Goal: Task Accomplishment & Management: Use online tool/utility

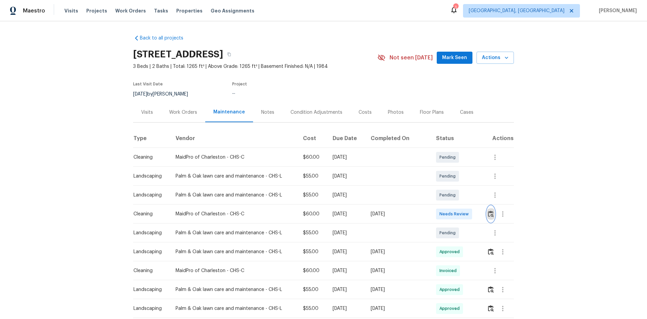
click at [488, 220] on button "button" at bounding box center [491, 214] width 8 height 16
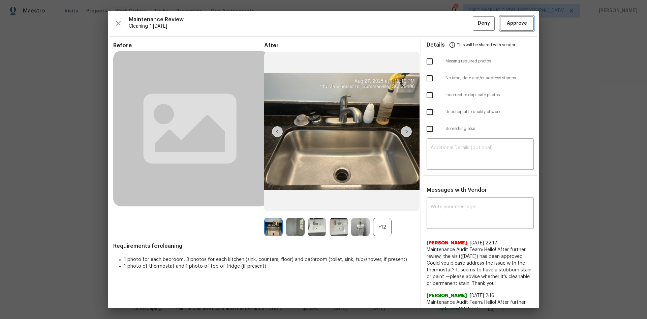
click at [515, 26] on span "Approve" at bounding box center [517, 23] width 20 height 8
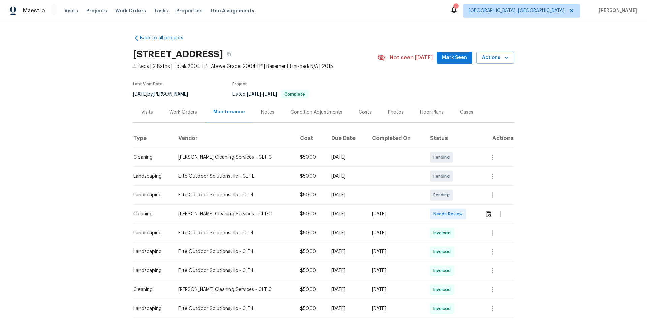
click at [460, 213] on td at bounding box center [497, 213] width 35 height 19
click at [460, 211] on img "button" at bounding box center [489, 213] width 6 height 6
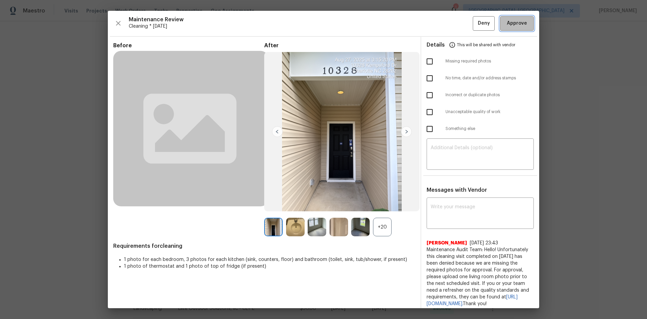
click at [460, 26] on span "Approve" at bounding box center [517, 23] width 20 height 8
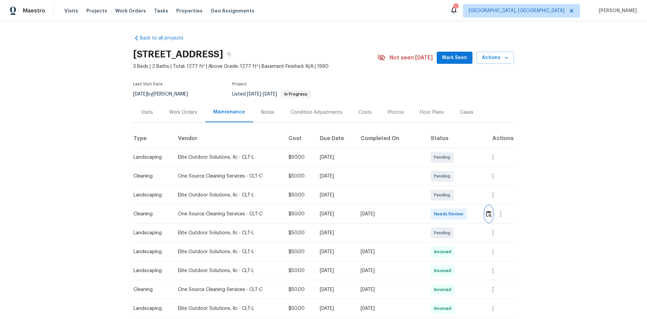
click at [460, 213] on button "button" at bounding box center [489, 214] width 8 height 16
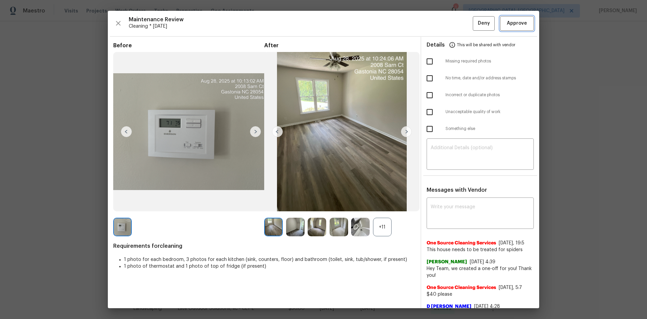
click at [460, 24] on span "Approve" at bounding box center [517, 23] width 20 height 8
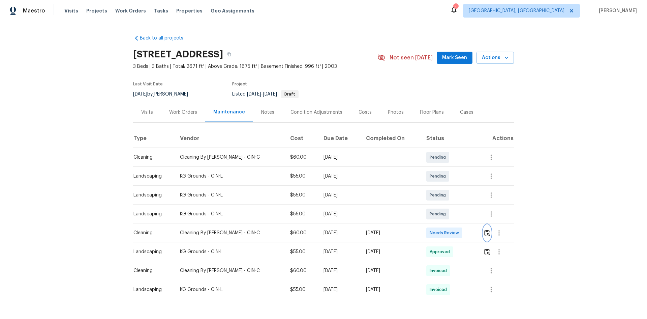
click at [460, 213] on img "button" at bounding box center [488, 232] width 6 height 6
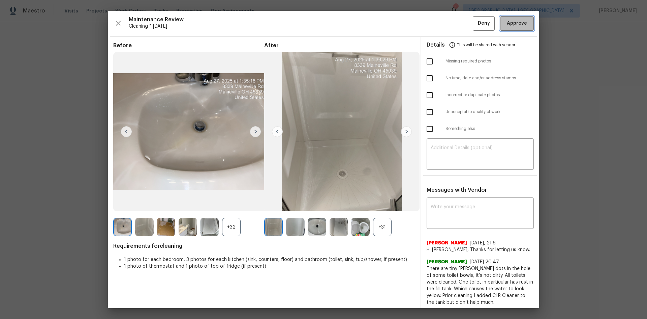
click at [460, 28] on button "Approve" at bounding box center [517, 23] width 34 height 14
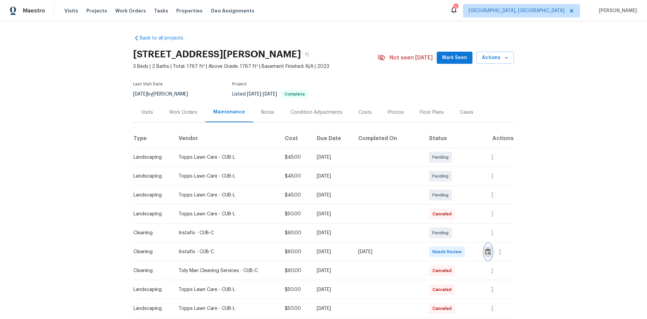
click at [460, 213] on img "button" at bounding box center [489, 251] width 6 height 6
click at [460, 213] on button "button" at bounding box center [489, 251] width 8 height 16
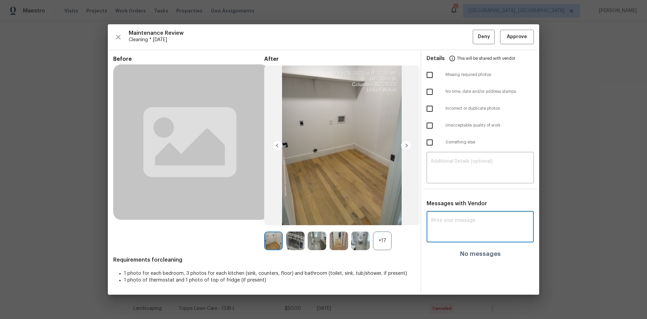
click at [448, 213] on textarea at bounding box center [480, 227] width 99 height 19
paste textarea "Maintenance Audit Team: Hello! Unfortunately, this Cleaning visit completed on …"
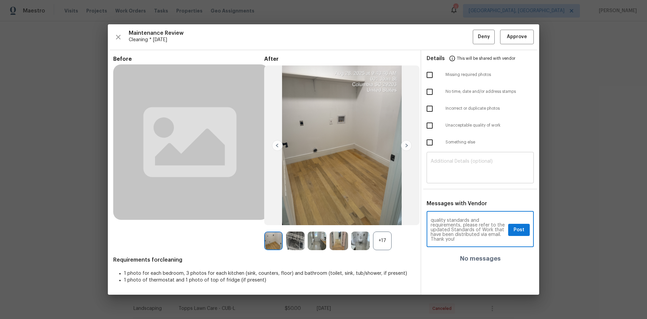
type textarea "Maintenance Audit Team: Hello! Unfortunately, this Cleaning visit completed on …"
click at [460, 167] on textarea at bounding box center [480, 168] width 99 height 19
paste textarea "Maintenance Audit Team: Hello! Unfortunately, this Cleaning visit completed on …"
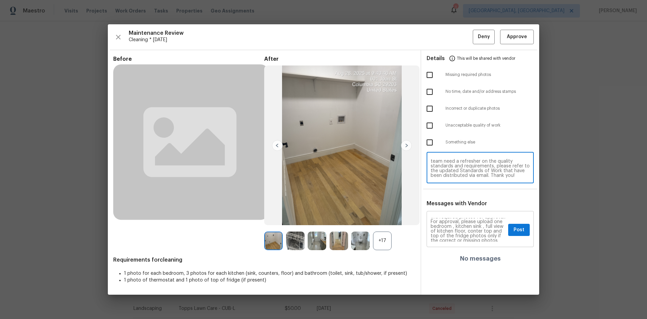
scroll to position [34, 0]
type textarea "Maintenance Audit Team: Hello! Unfortunately, this Cleaning visit completed on …"
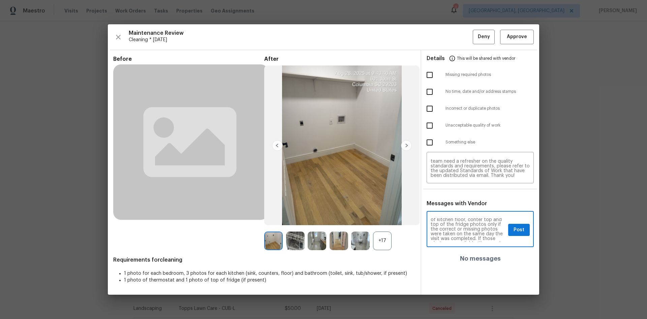
click at [439, 213] on textarea "Maintenance Audit Team: Hello! Unfortunately, this Cleaning visit completed on …" at bounding box center [468, 230] width 75 height 24
click at [440, 213] on textarea "Maintenance Audit Team: Hello! Unfortunately, this Cleaning visit completed on …" at bounding box center [468, 230] width 75 height 24
type textarea "Maintenance Audit Team: Hello! Unfortunately, this Cleaning visit completed on …"
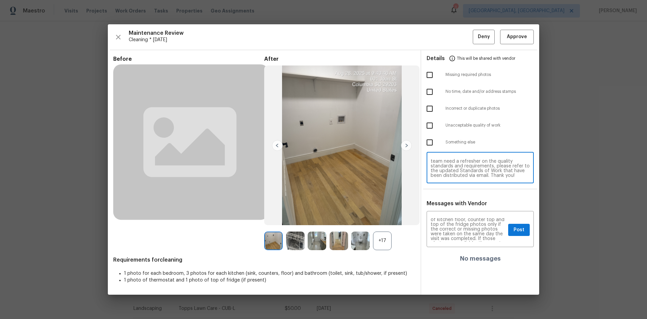
click at [460, 162] on textarea "Maintenance Audit Team: Hello! Unfortunately, this Cleaning visit completed on …" at bounding box center [480, 168] width 99 height 19
click at [441, 173] on textarea "Maintenance Audit Team: Hello! Unfortunately, this Cleaning visit completed on …" at bounding box center [480, 168] width 99 height 19
type textarea "Maintenance Audit Team: Hello! Unfortunately, this Cleaning visit completed on …"
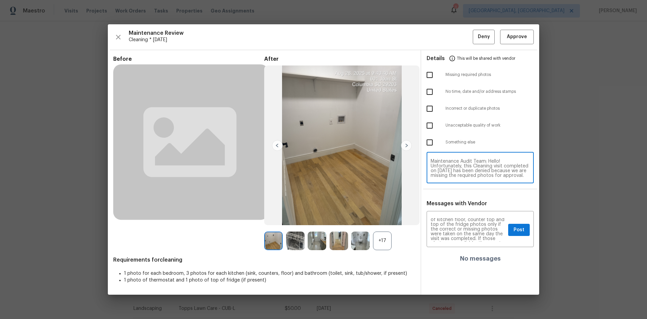
click at [431, 73] on input "checkbox" at bounding box center [430, 75] width 14 height 14
checkbox input "true"
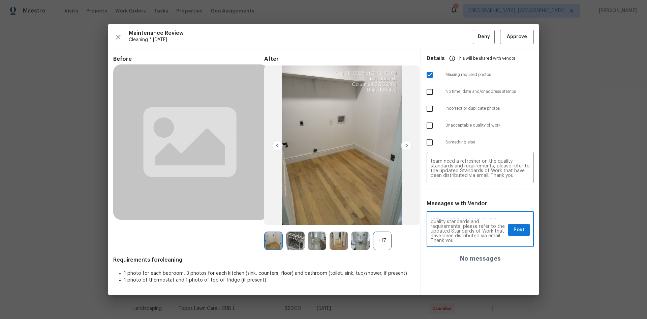
scroll to position [101, 0]
click at [460, 213] on span "Post" at bounding box center [519, 230] width 11 height 8
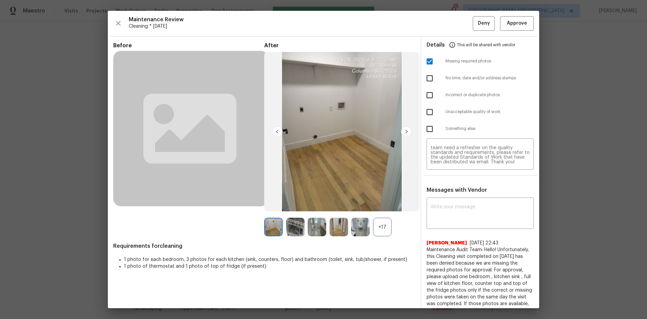
scroll to position [0, 0]
click at [460, 28] on button "Deny" at bounding box center [484, 23] width 22 height 14
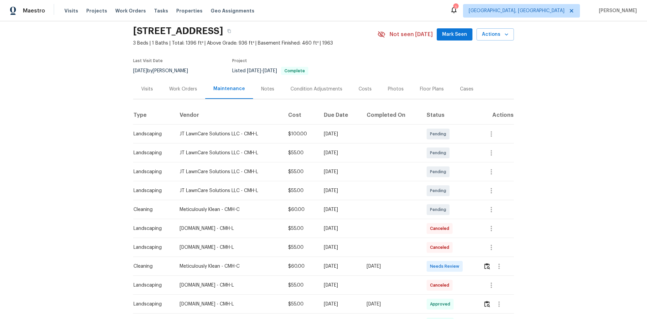
scroll to position [34, 0]
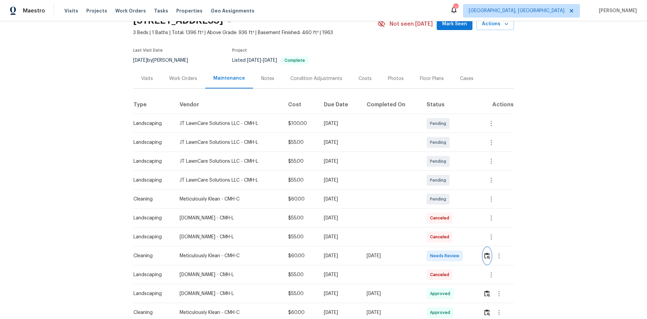
click at [460, 213] on img "button" at bounding box center [488, 255] width 6 height 6
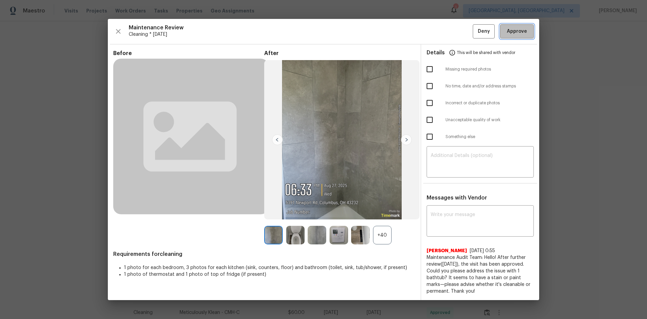
click at [460, 31] on span "Approve" at bounding box center [517, 31] width 20 height 8
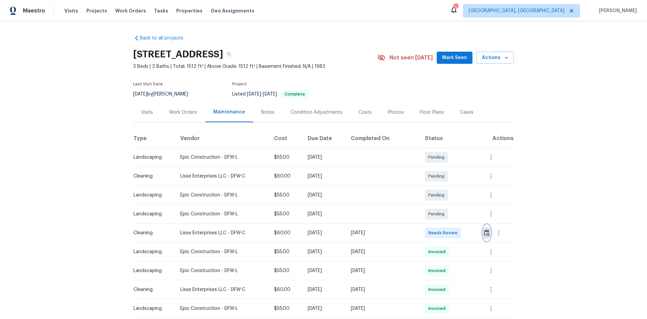
click at [460, 213] on img "button" at bounding box center [487, 232] width 6 height 6
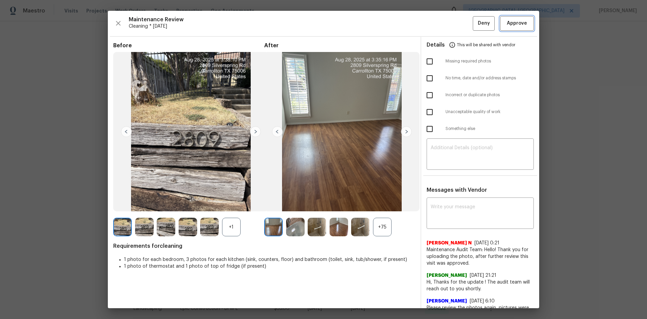
click at [460, 25] on span "Approve" at bounding box center [517, 23] width 20 height 8
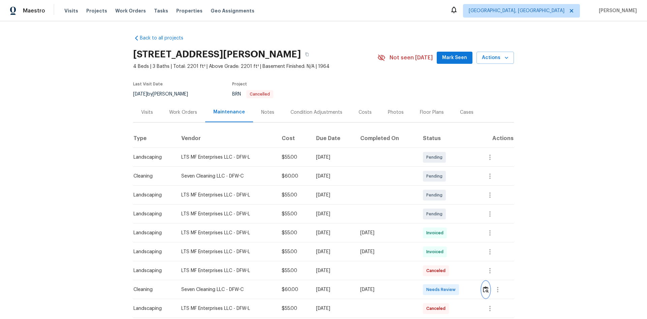
click at [460, 213] on img "button" at bounding box center [486, 289] width 6 height 6
